Goal: Information Seeking & Learning: Find specific fact

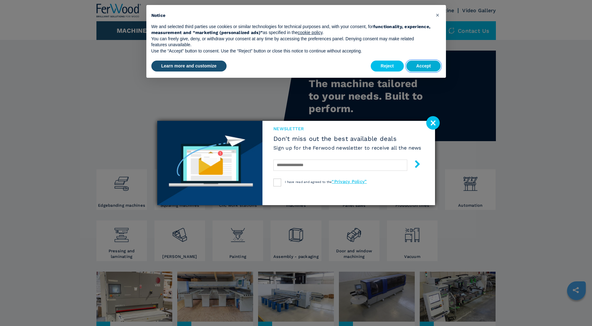
click at [427, 65] on button "Accept" at bounding box center [424, 66] width 35 height 11
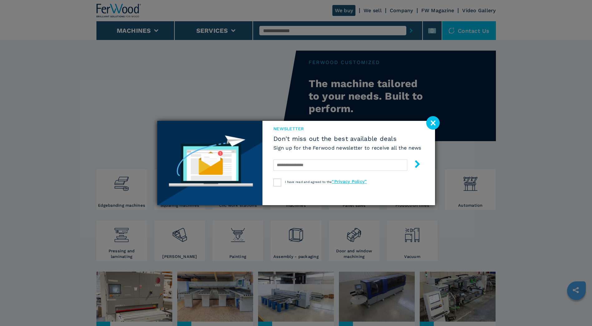
click at [438, 125] on image at bounding box center [433, 122] width 13 height 13
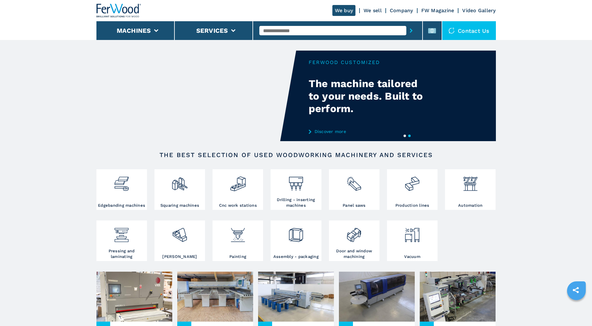
click at [305, 28] on input "text" at bounding box center [332, 30] width 147 height 9
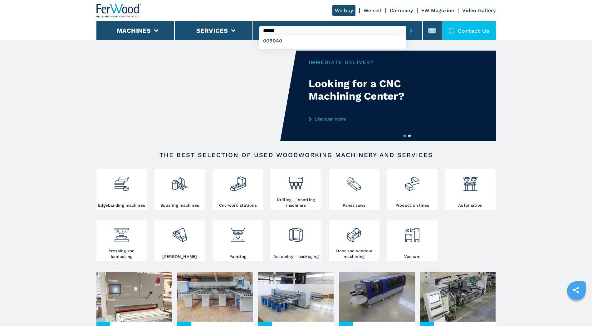
type input "******"
click at [407, 23] on button "submit-button" at bounding box center [412, 30] width 10 height 14
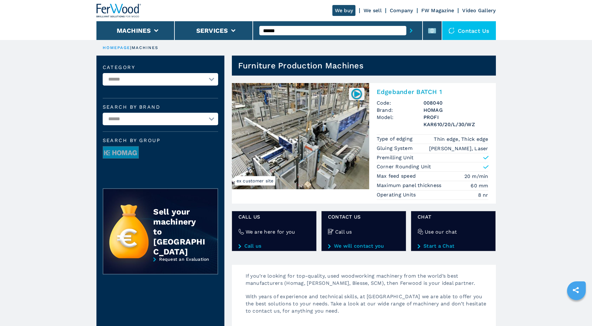
click at [321, 121] on img at bounding box center [300, 136] width 137 height 106
